Goal: Task Accomplishment & Management: Manage account settings

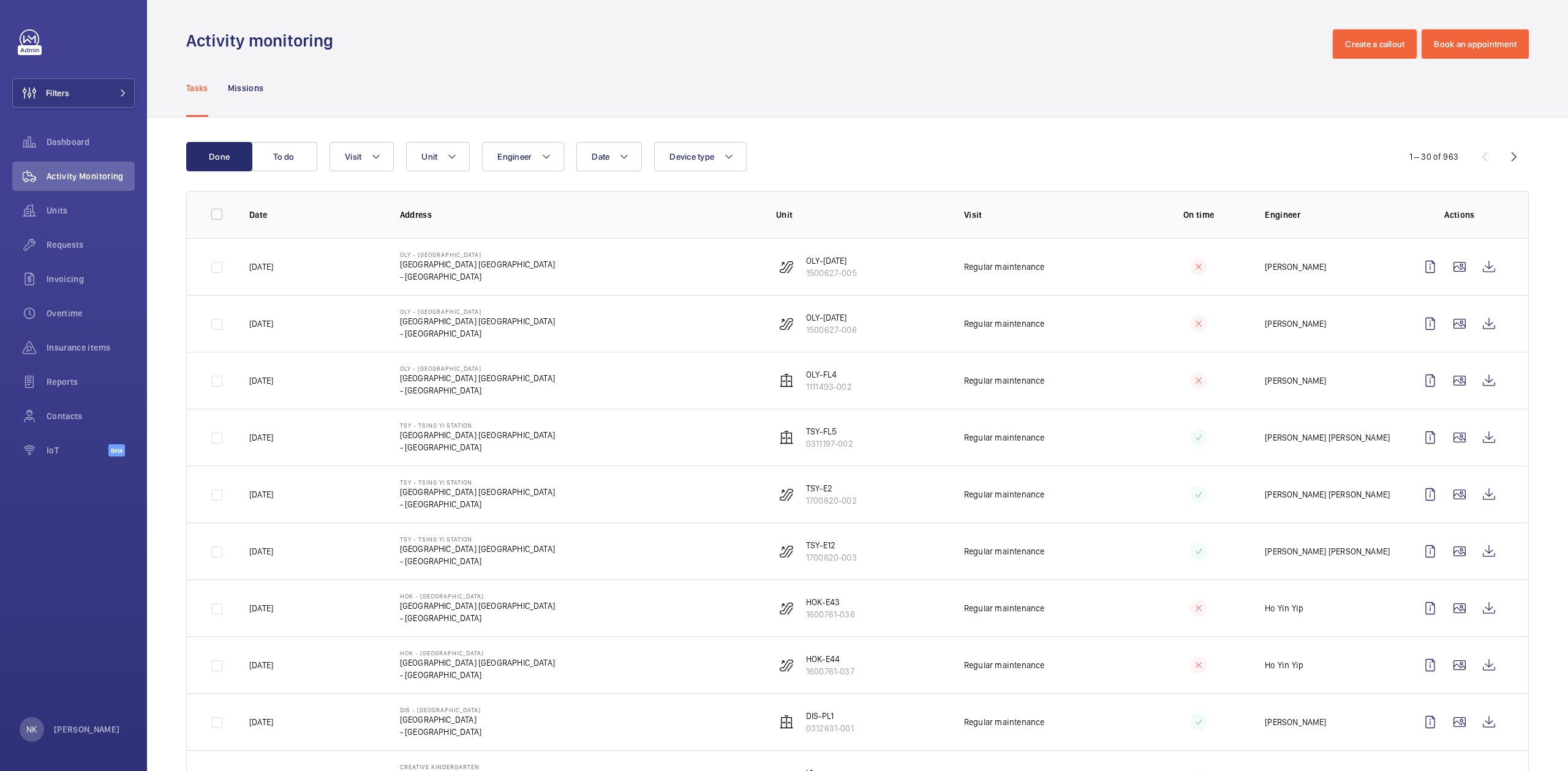
scroll to position [163, 0]
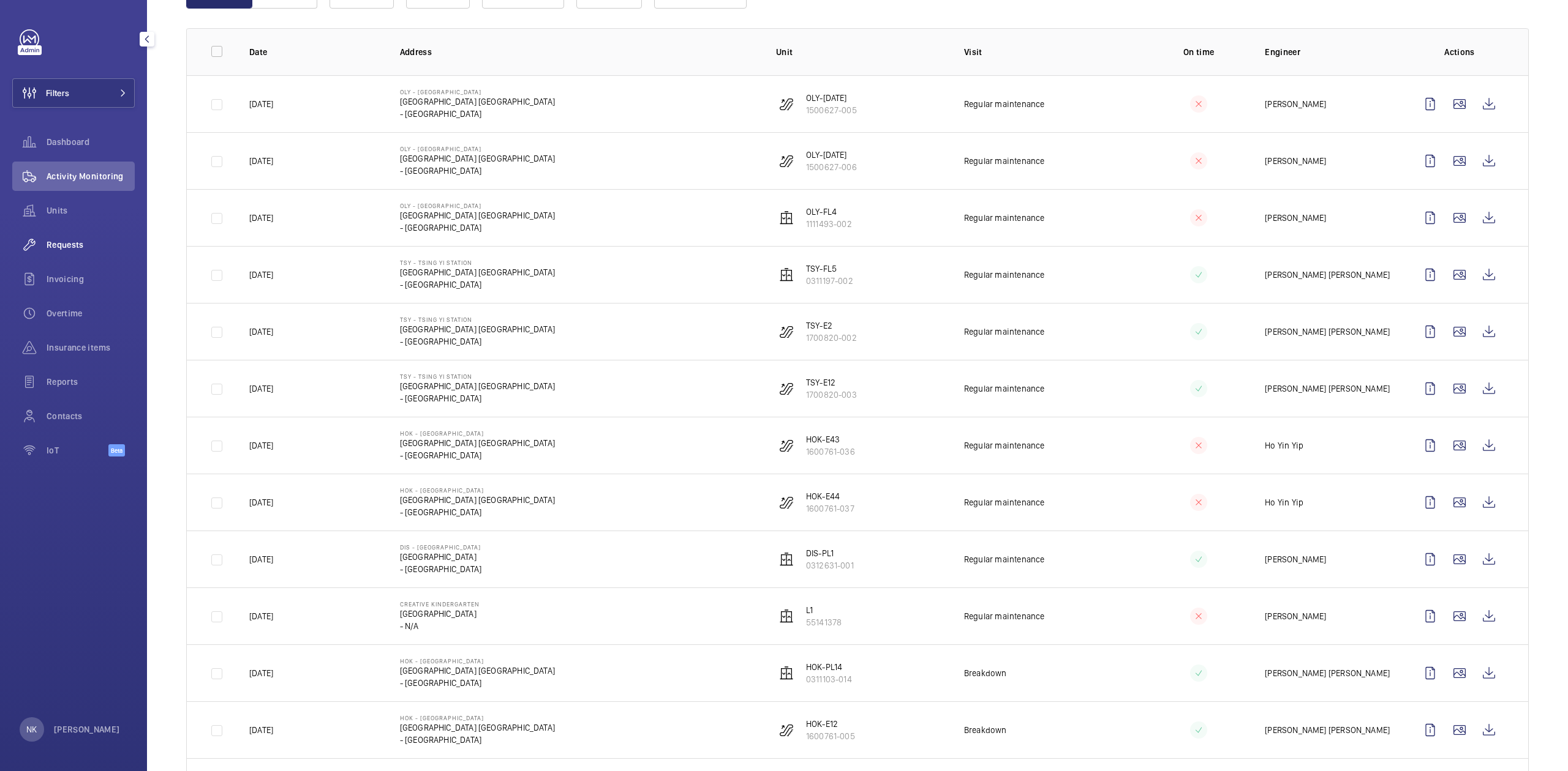
click at [67, 251] on div "Requests" at bounding box center [73, 245] width 122 height 29
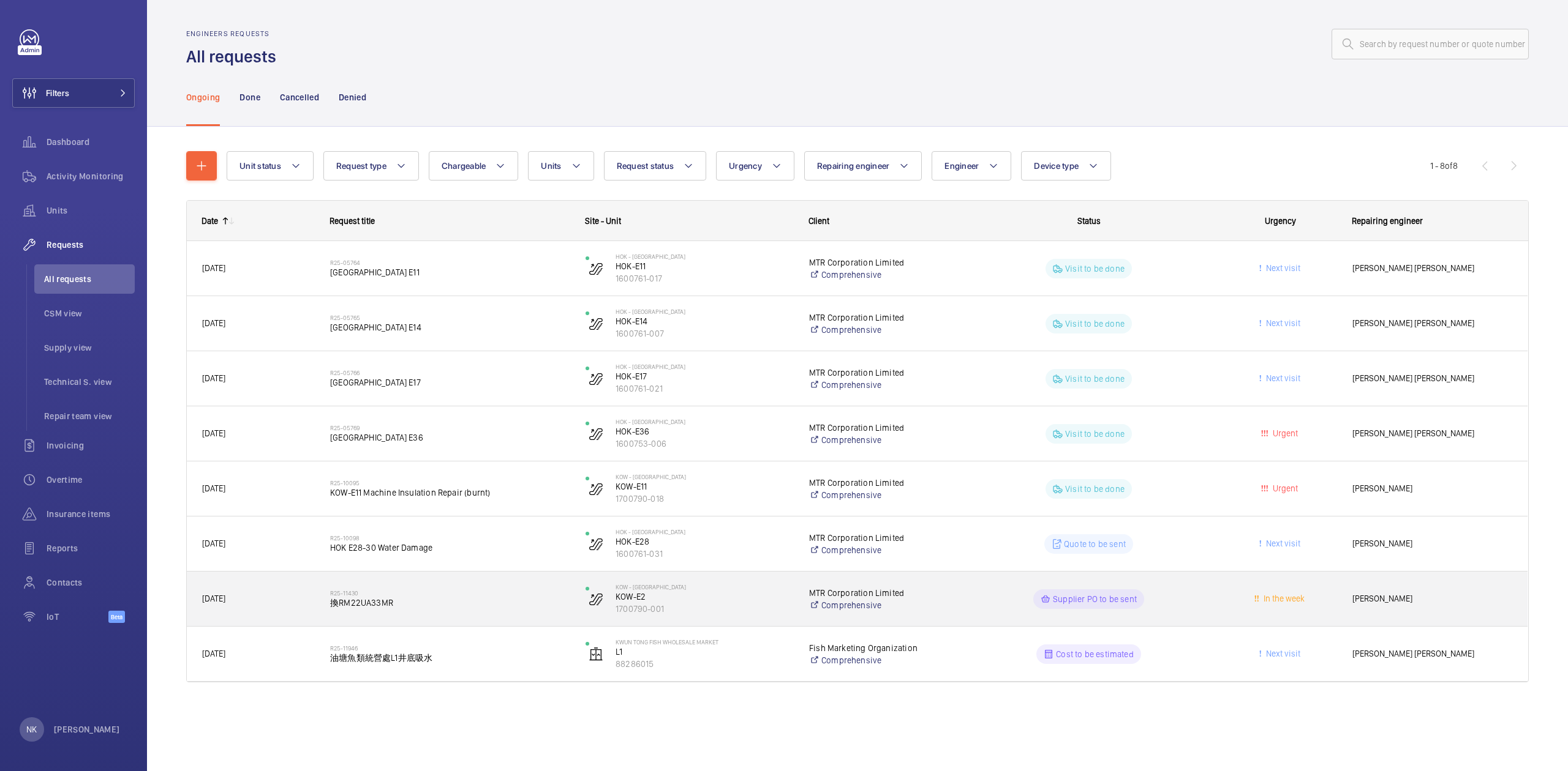
click at [453, 613] on div "R25-11430 換RM22UA33MR" at bounding box center [450, 599] width 239 height 36
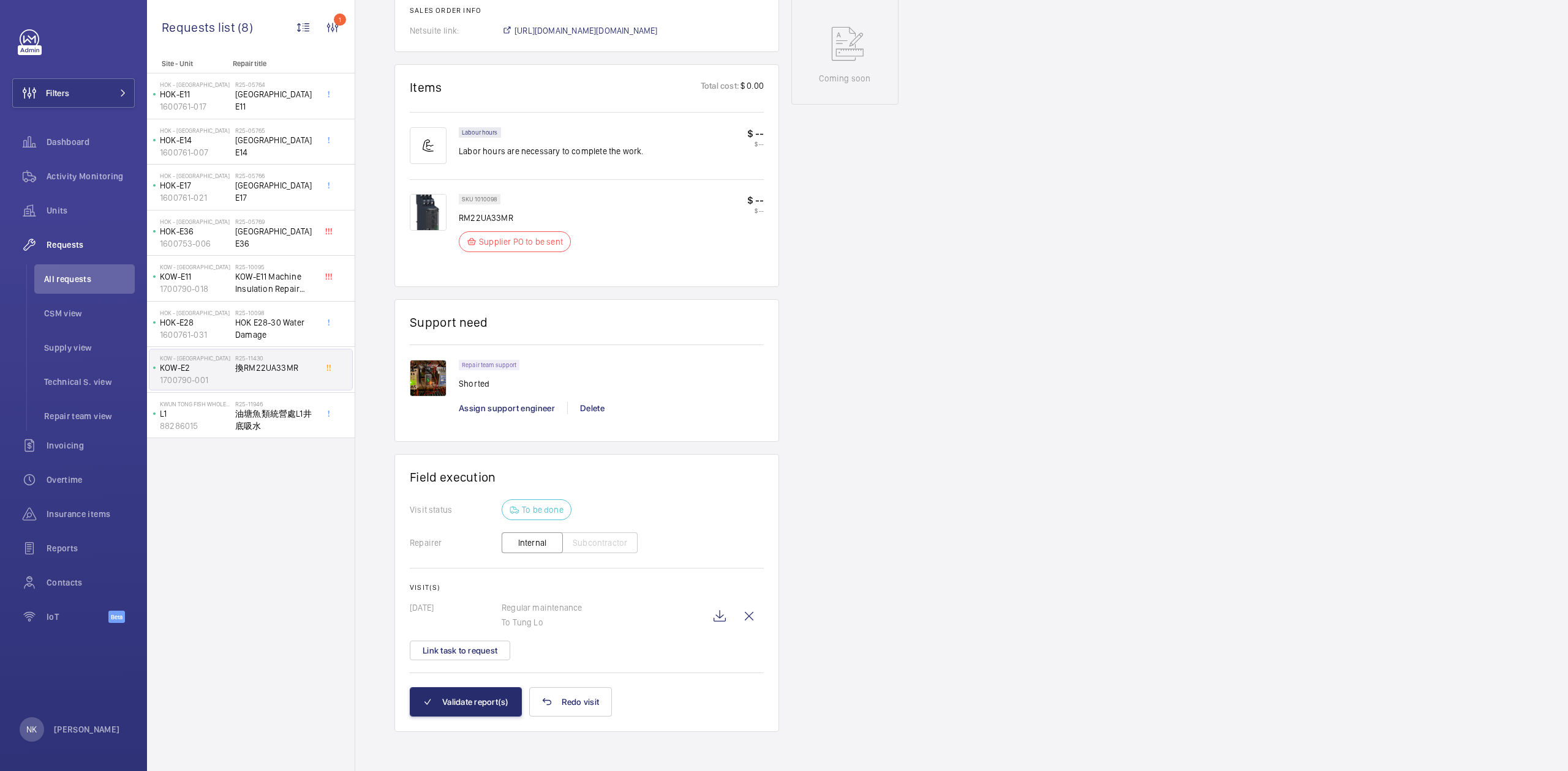
scroll to position [392, 0]
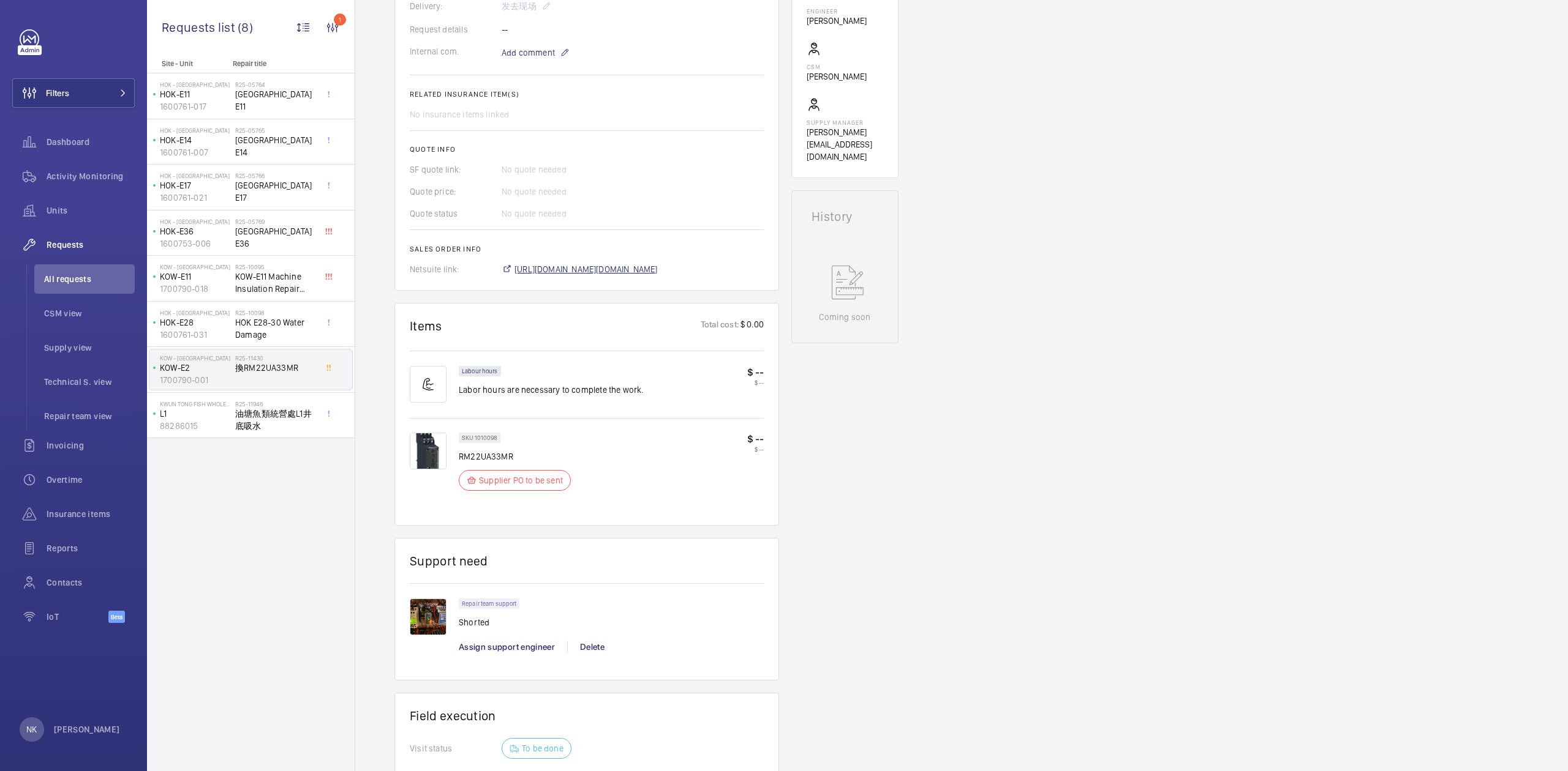
click at [593, 270] on span "[URL][DOMAIN_NAME][DOMAIN_NAME]" at bounding box center [586, 269] width 143 height 13
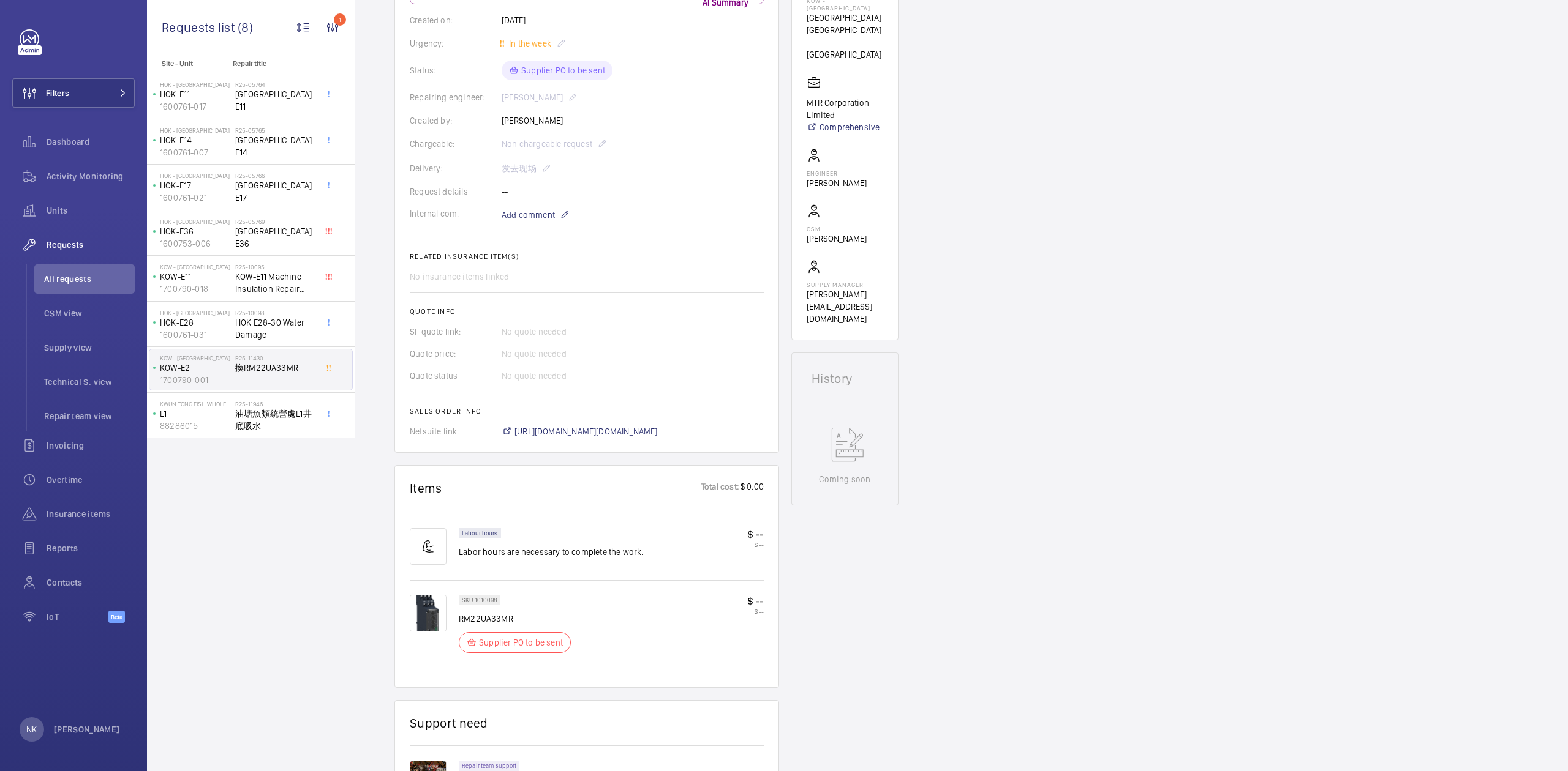
scroll to position [229, 0]
drag, startPoint x: 410, startPoint y: 439, endPoint x: 491, endPoint y: 439, distance: 81.0
click at [491, 439] on div "Netsuite link: [URL][DOMAIN_NAME][DOMAIN_NAME]" at bounding box center [586, 433] width 354 height 13
click at [464, 439] on div "Netsuite link: [URL][DOMAIN_NAME][DOMAIN_NAME]" at bounding box center [586, 433] width 354 height 13
click at [454, 417] on h2 "Sales order info" at bounding box center [586, 412] width 354 height 8
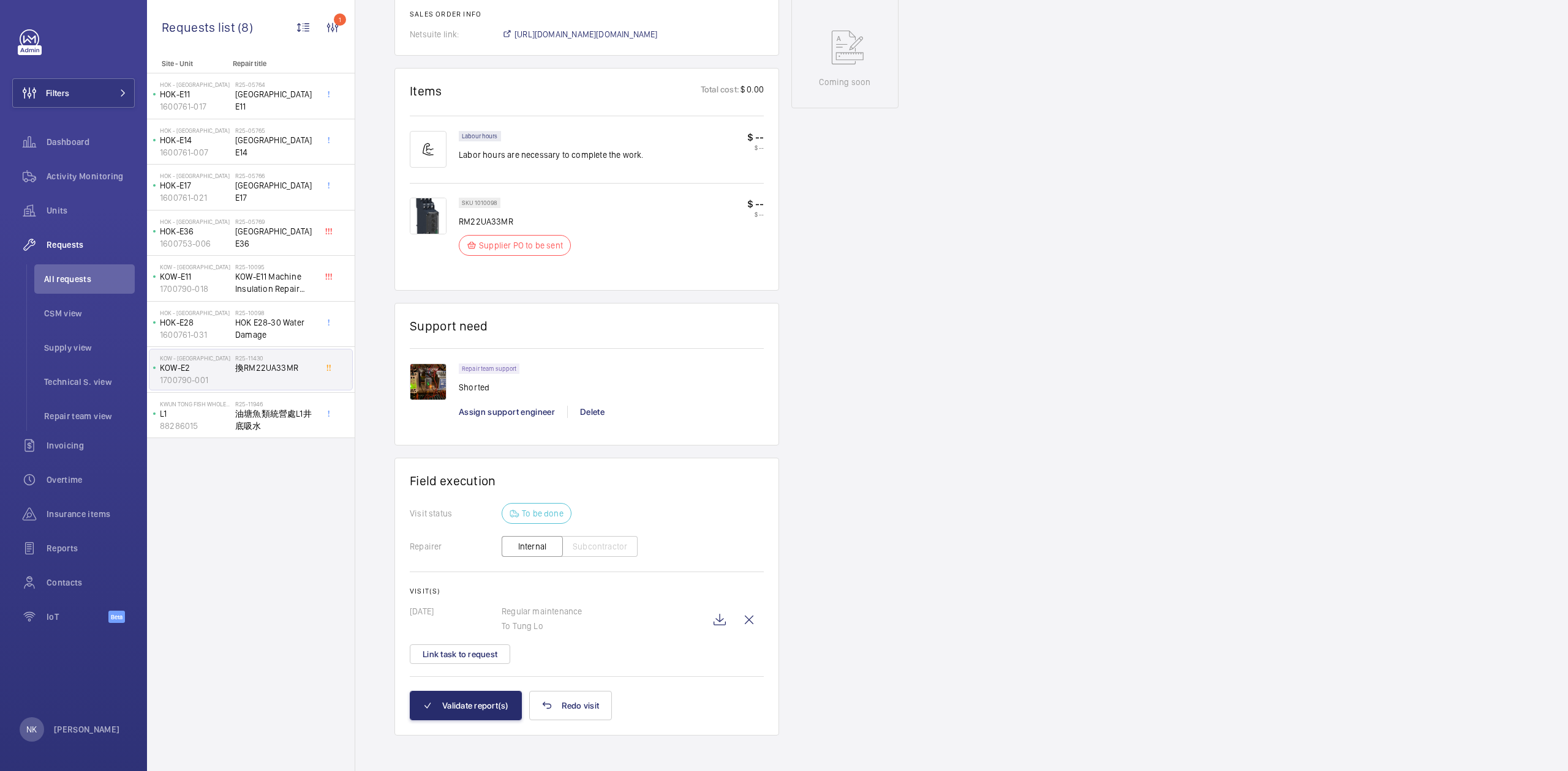
scroll to position [637, 0]
click at [459, 701] on button "Validate report(s)" at bounding box center [466, 702] width 112 height 29
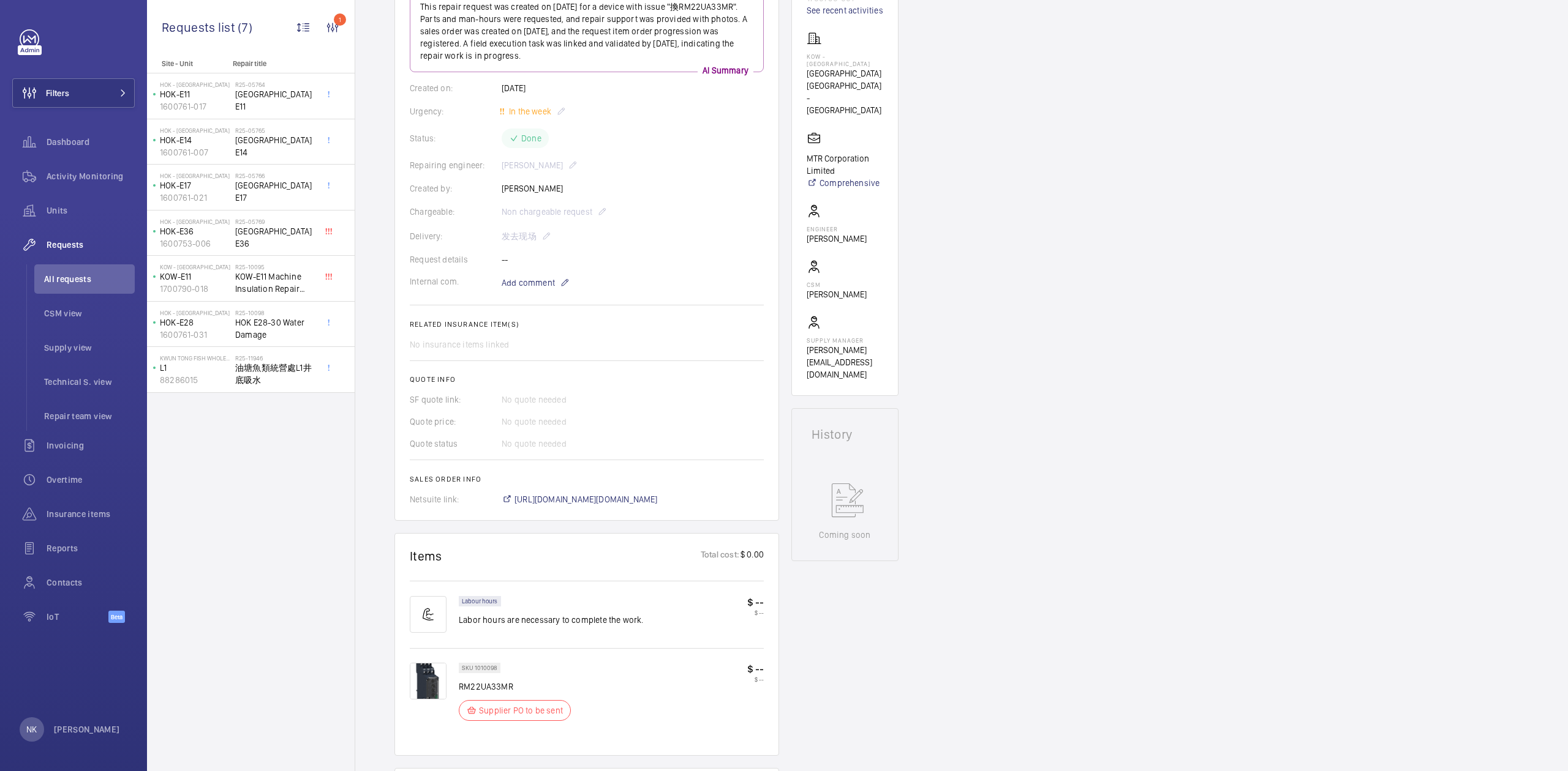
scroll to position [591, 0]
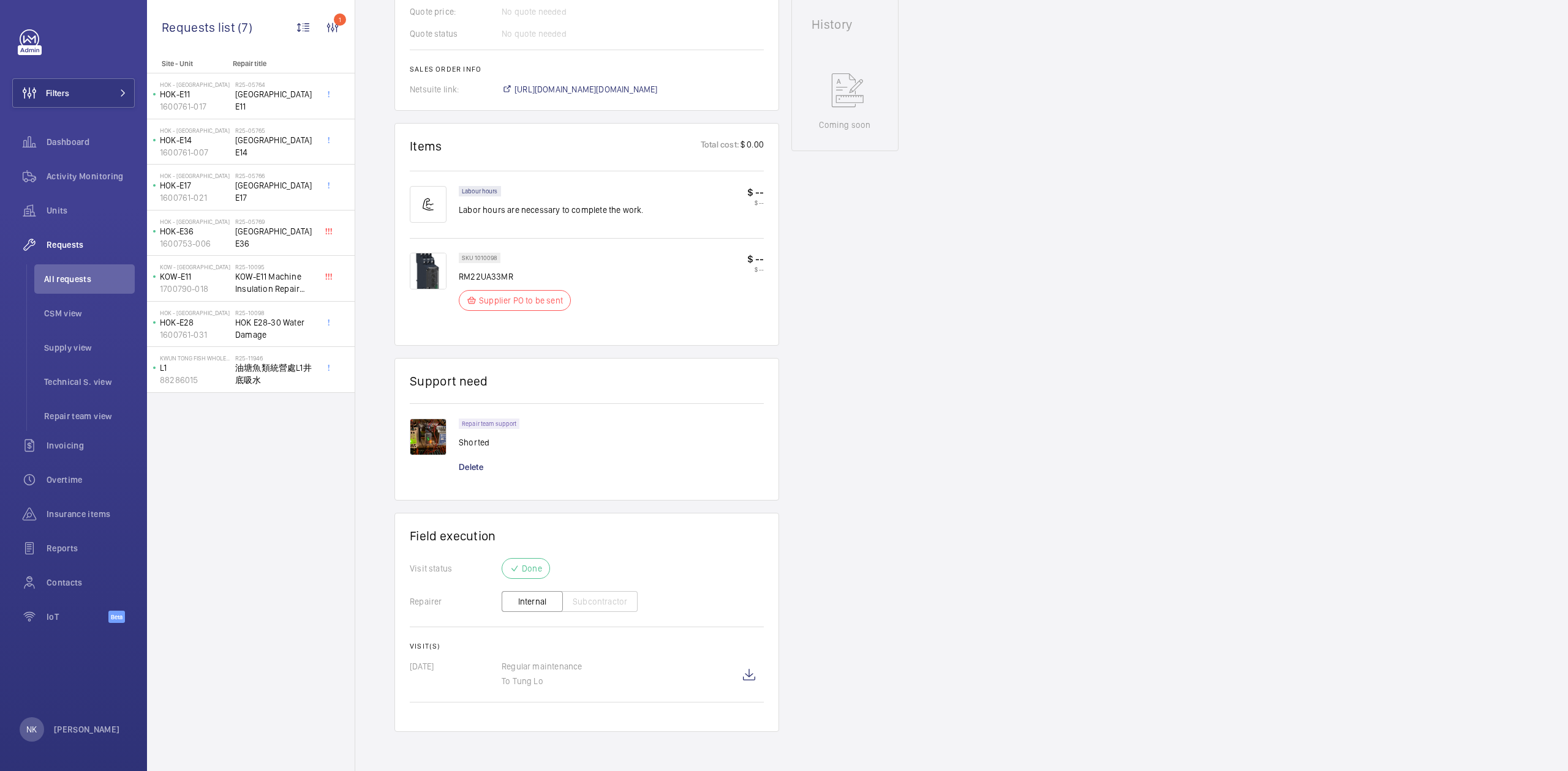
click at [566, 671] on p "Regular maintenance" at bounding box center [618, 667] width 232 height 13
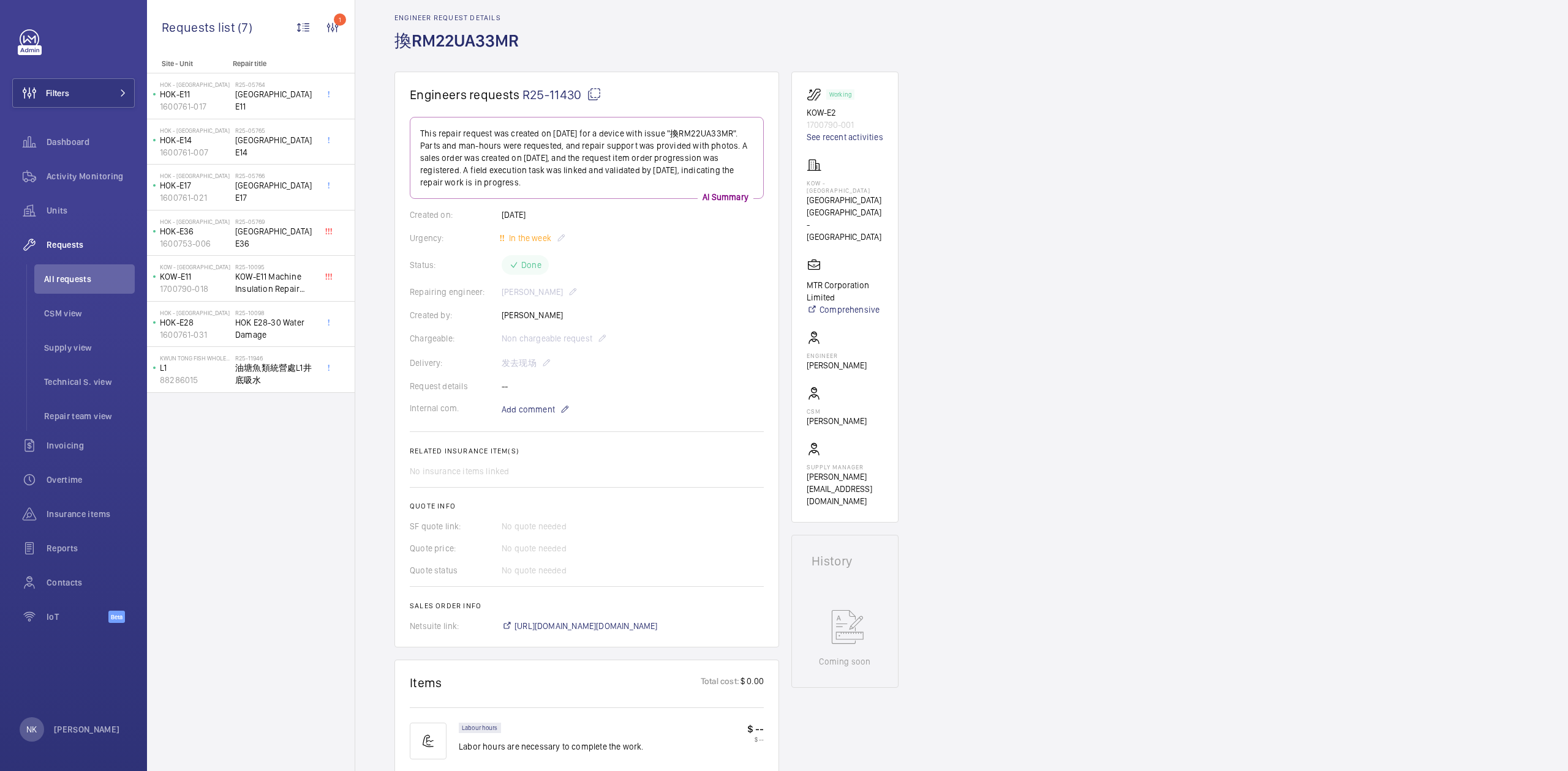
scroll to position [0, 0]
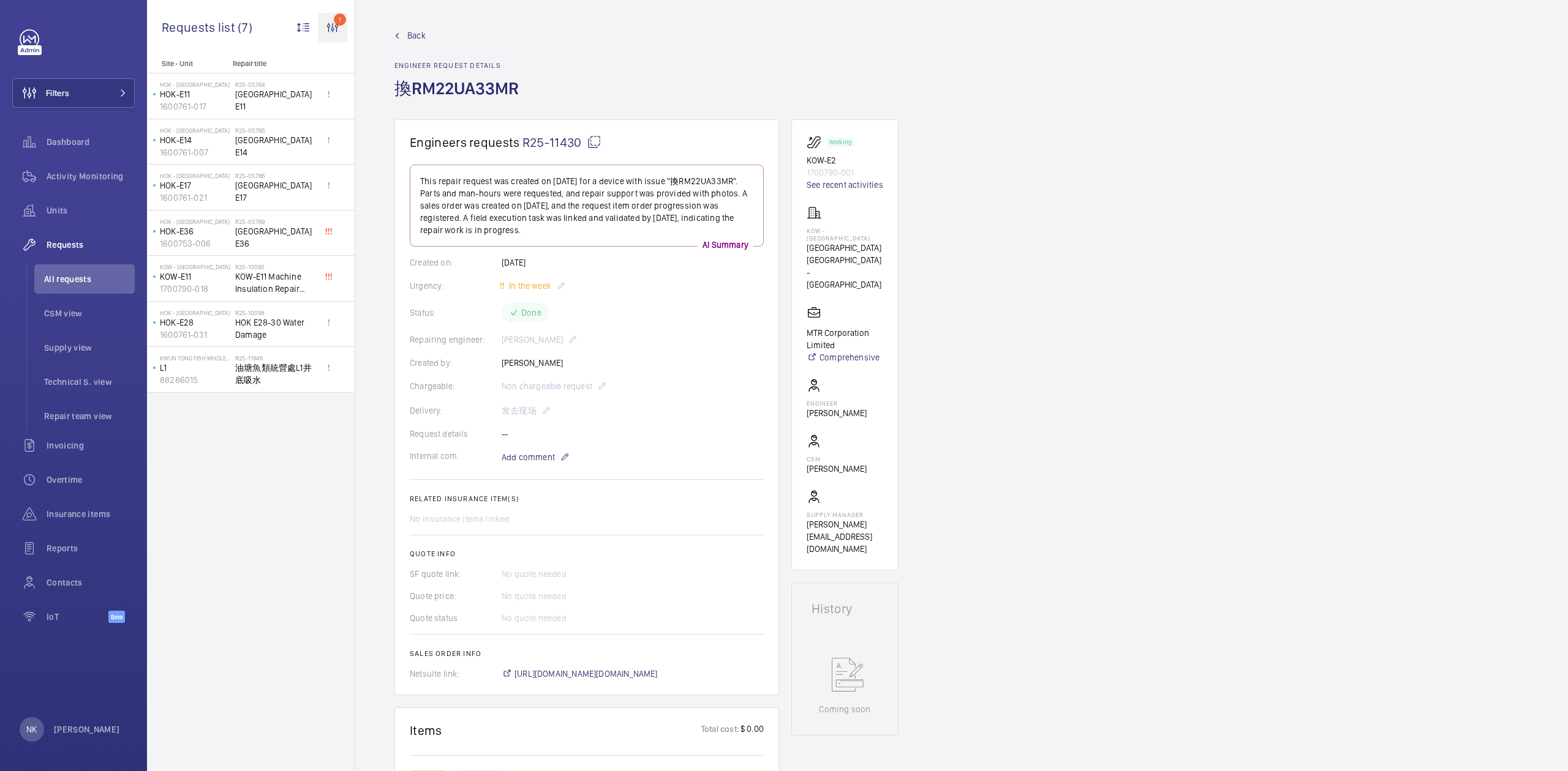
click at [336, 24] on wm-front-icon-button "1" at bounding box center [332, 27] width 29 height 29
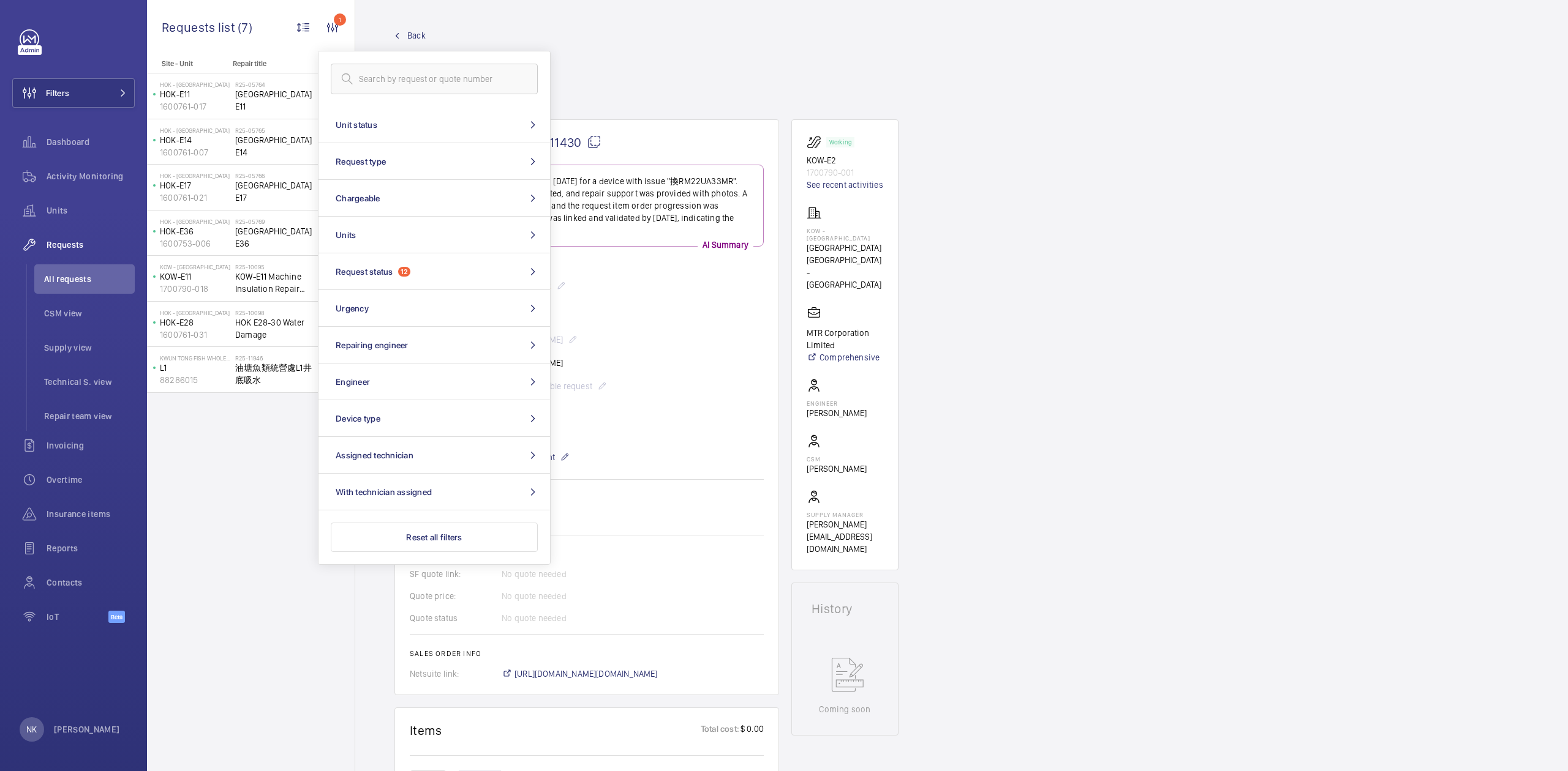
click at [760, 39] on div "Back Engineer request details 換RM22UA33MR" at bounding box center [961, 74] width 1134 height 90
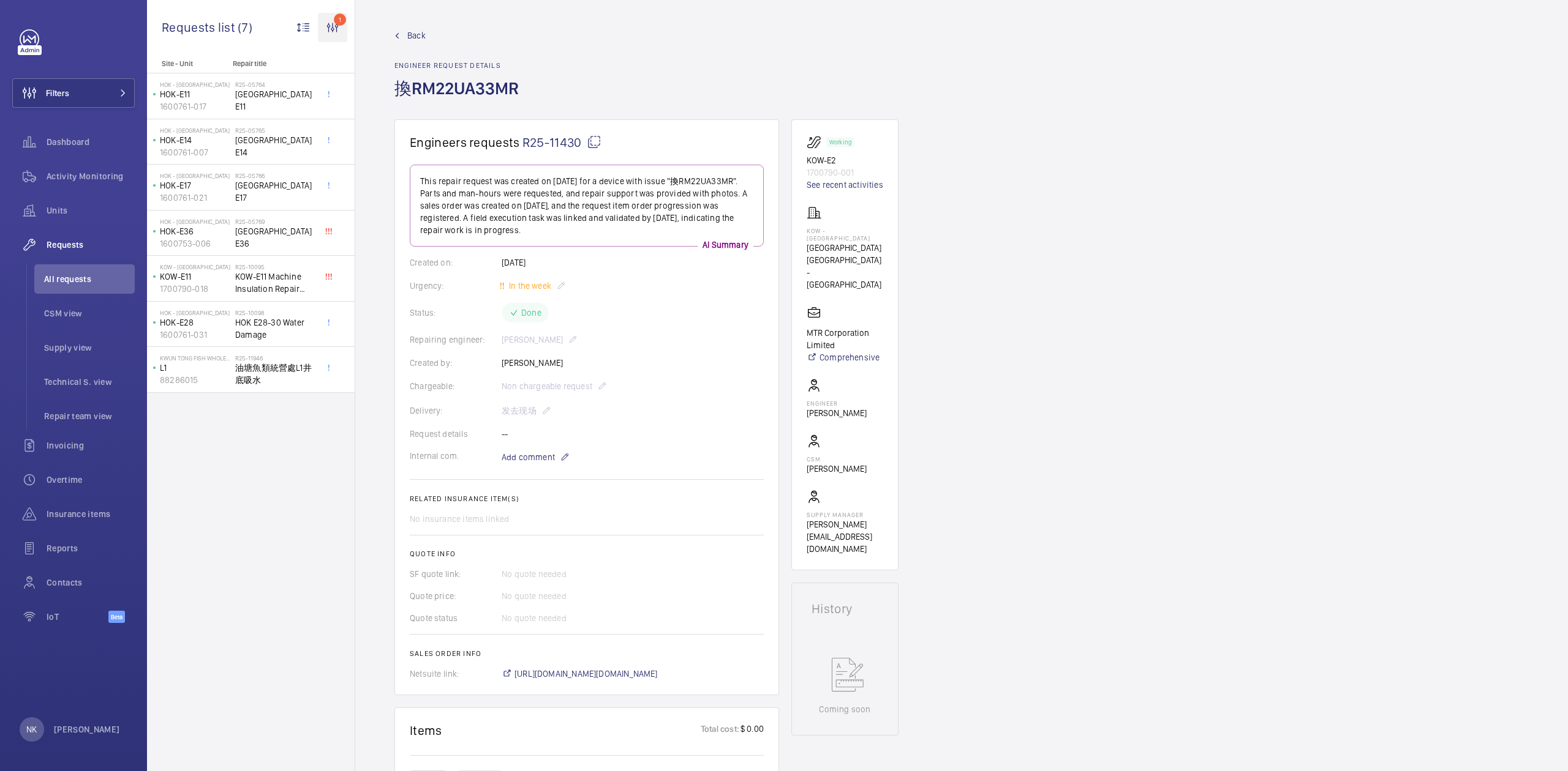
click at [336, 26] on wm-front-icon-button "1" at bounding box center [332, 27] width 29 height 29
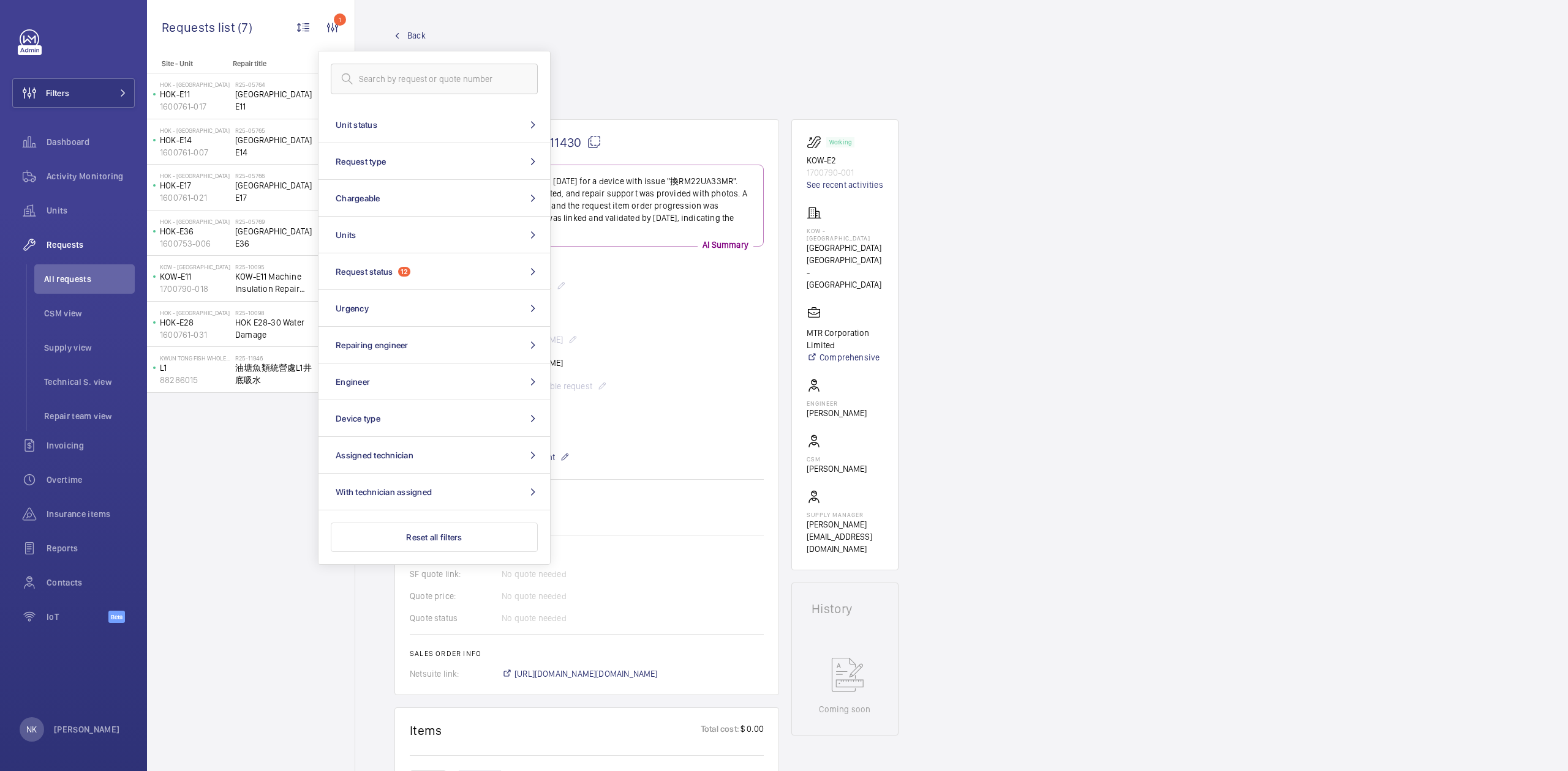
click at [500, 22] on wm-front-admin-header "Back Engineer request details 換RM22UA33MR" at bounding box center [961, 59] width 1213 height 119
